Goal: Information Seeking & Learning: Learn about a topic

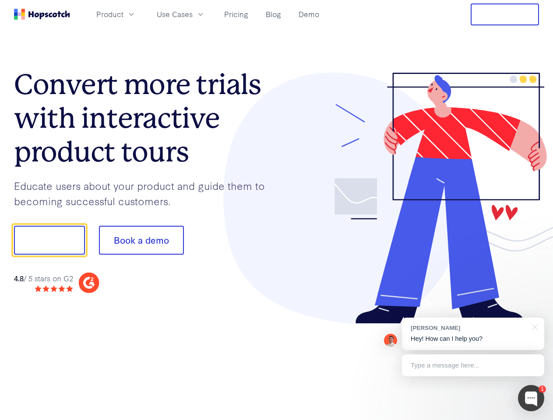
click at [277, 210] on div at bounding box center [408, 199] width 263 height 252
click at [123, 14] on span "Product" at bounding box center [109, 14] width 27 height 11
click at [193, 14] on span "Use Cases" at bounding box center [175, 14] width 36 height 11
click at [505, 14] on button "Free Trial" at bounding box center [505, 15] width 68 height 22
click at [49, 240] on button "Show me!" at bounding box center [49, 240] width 71 height 29
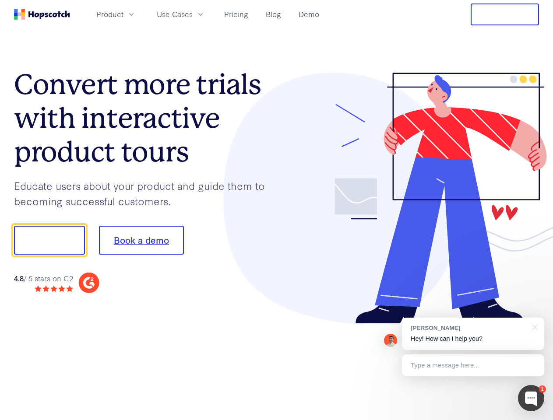
click at [141, 240] on button "Book a demo" at bounding box center [141, 240] width 85 height 29
click at [531, 398] on div at bounding box center [531, 398] width 26 height 26
click at [473, 334] on div "[PERSON_NAME] Hey! How can I help you?" at bounding box center [473, 334] width 142 height 32
click at [533, 327] on div at bounding box center [462, 239] width 164 height 292
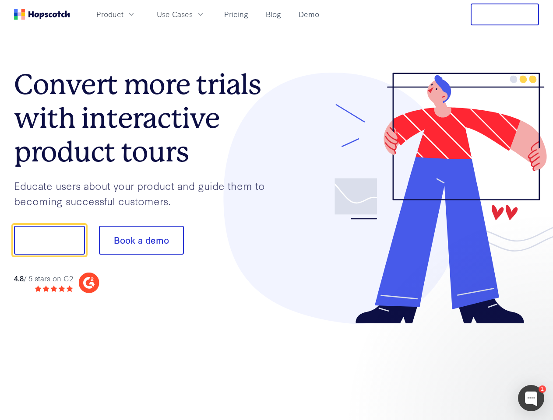
click at [473, 366] on div at bounding box center [462, 298] width 164 height 175
